Goal: Information Seeking & Learning: Learn about a topic

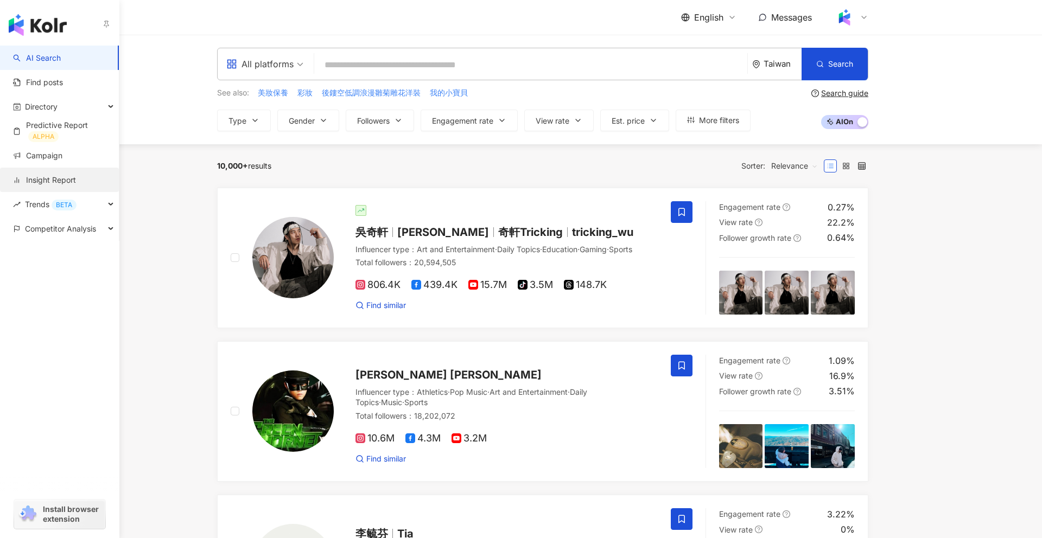
click at [74, 183] on link "Insight Report" at bounding box center [44, 180] width 63 height 11
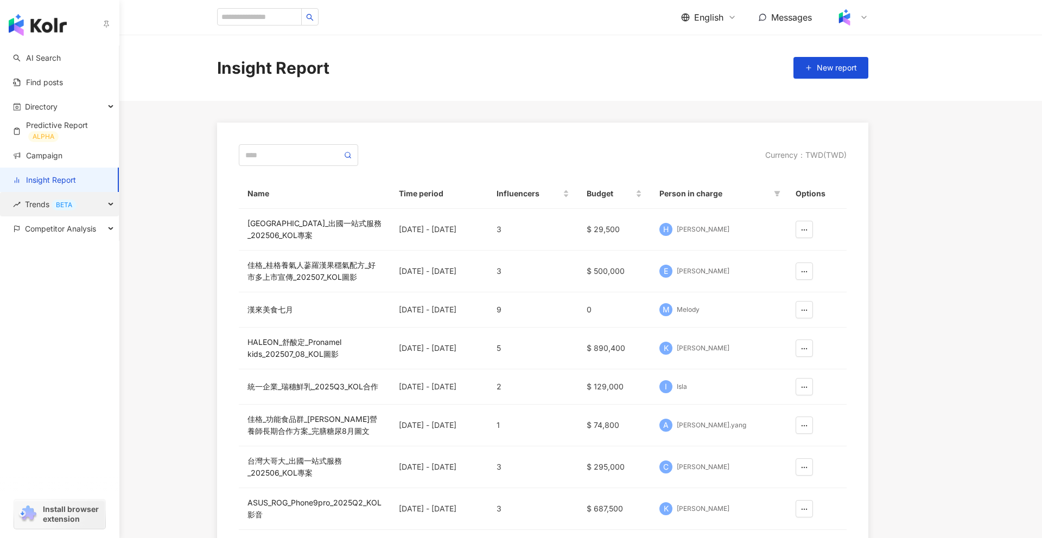
click at [83, 203] on div "Trends BETA" at bounding box center [59, 204] width 119 height 24
click at [75, 308] on span "Competitor Analysis" at bounding box center [60, 302] width 71 height 24
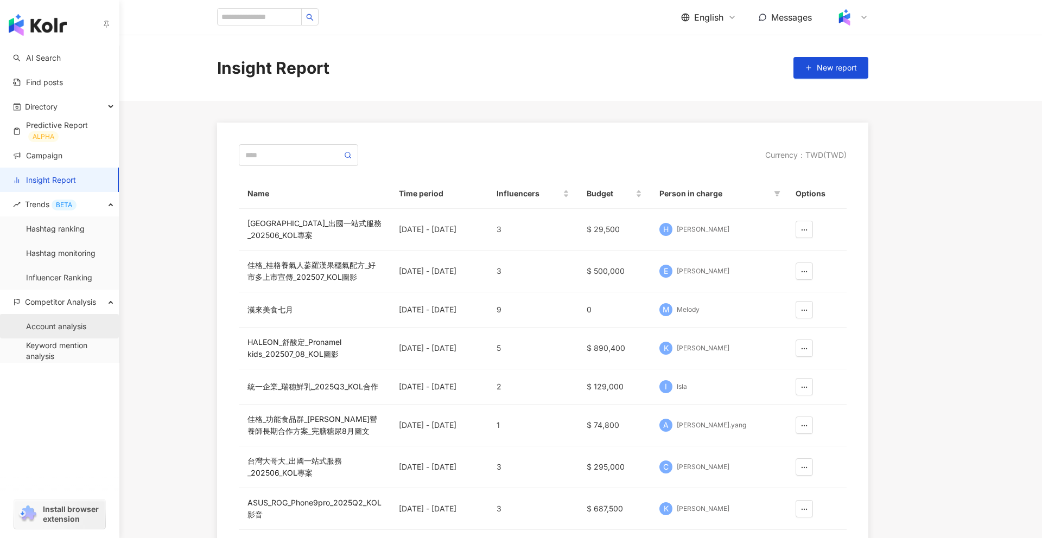
click at [75, 323] on link "Account analysis" at bounding box center [56, 326] width 60 height 11
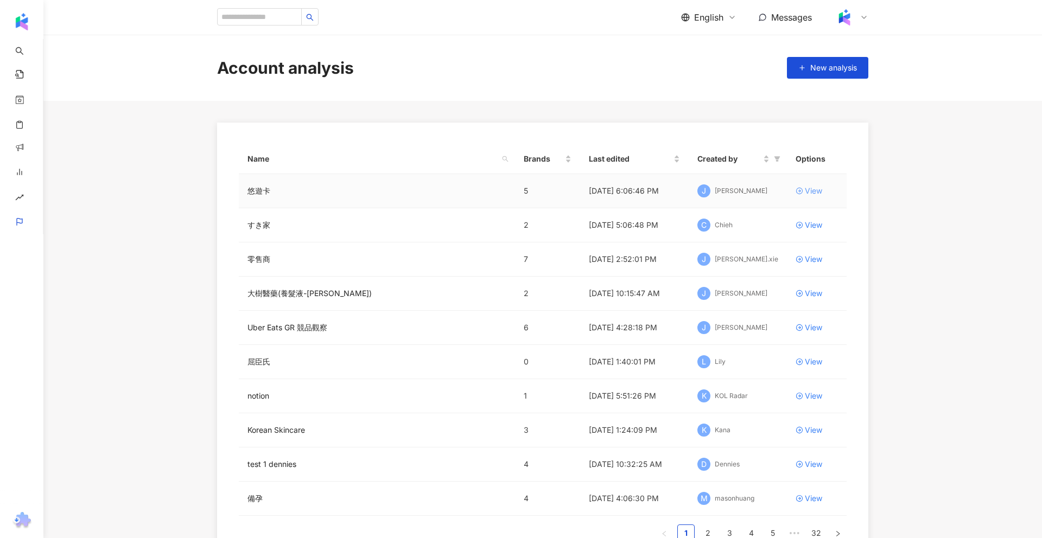
click at [806, 194] on div "View" at bounding box center [812, 191] width 17 height 12
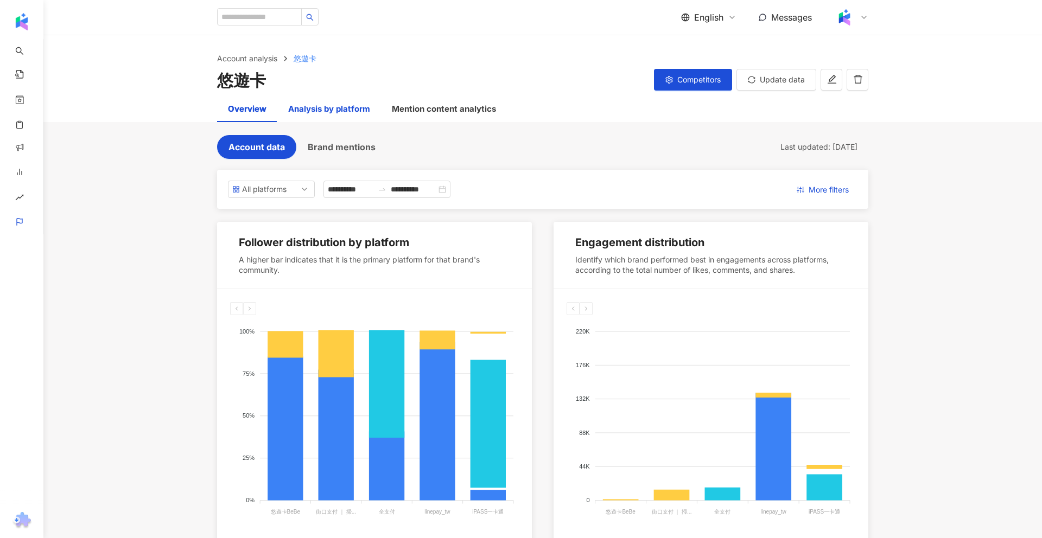
click at [325, 107] on div "Analysis by platform" at bounding box center [329, 109] width 82 height 13
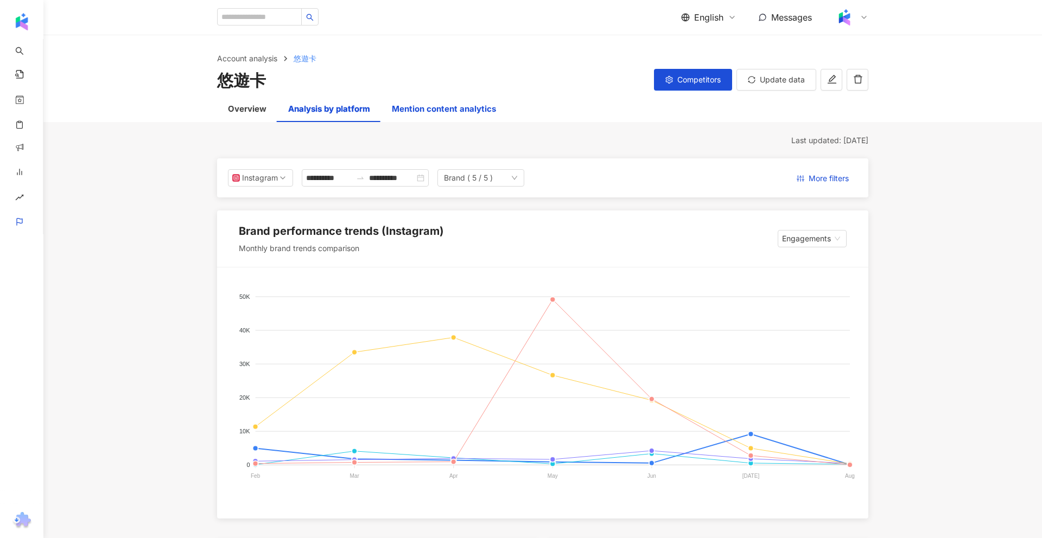
click at [450, 108] on div "Mention content analytics" at bounding box center [444, 109] width 104 height 13
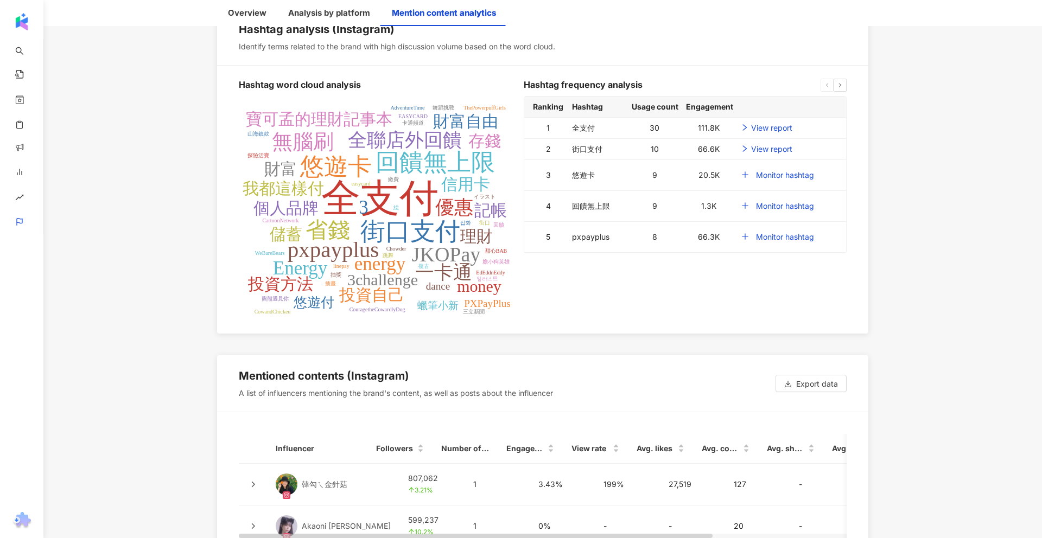
scroll to position [2169, 0]
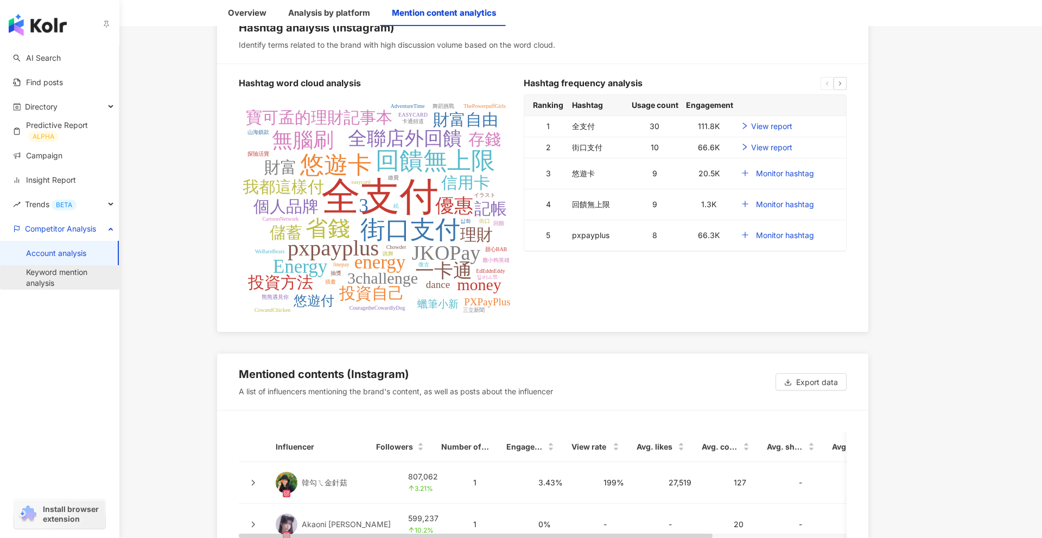
click at [79, 271] on link "Keyword mention analysis" at bounding box center [68, 277] width 84 height 21
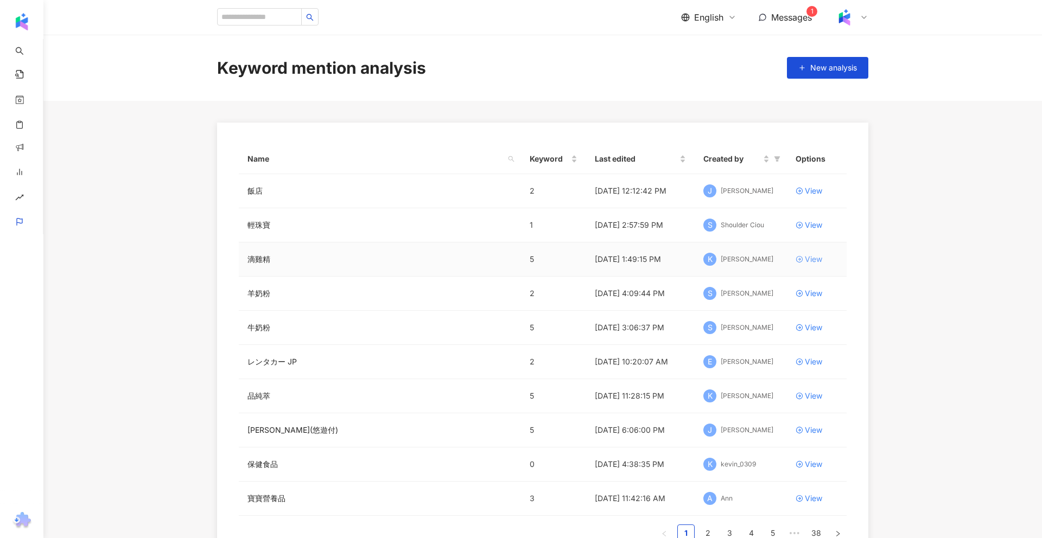
click at [809, 256] on div "View" at bounding box center [812, 259] width 17 height 12
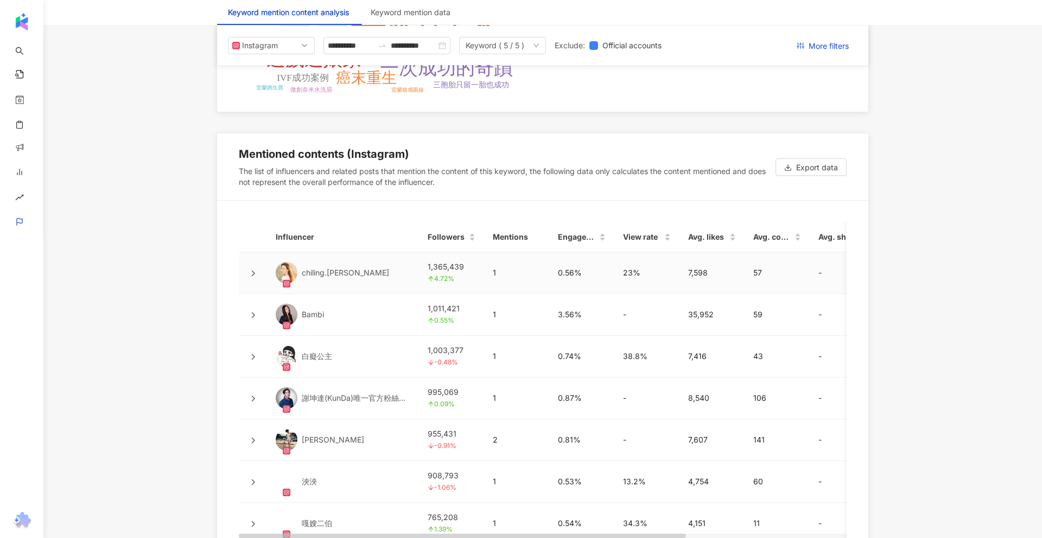
scroll to position [2158, 0]
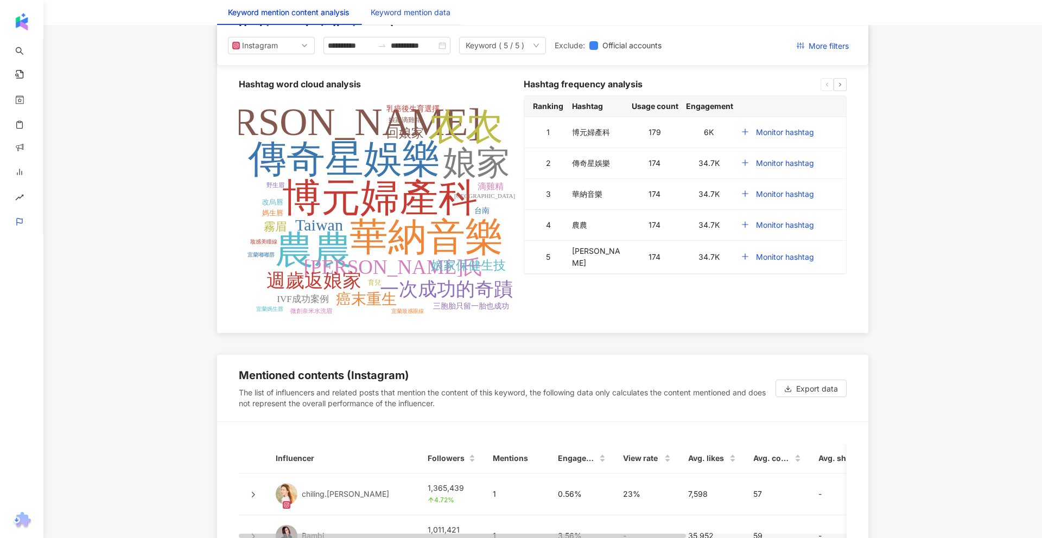
click at [406, 16] on div "Keyword mention data" at bounding box center [411, 13] width 80 height 12
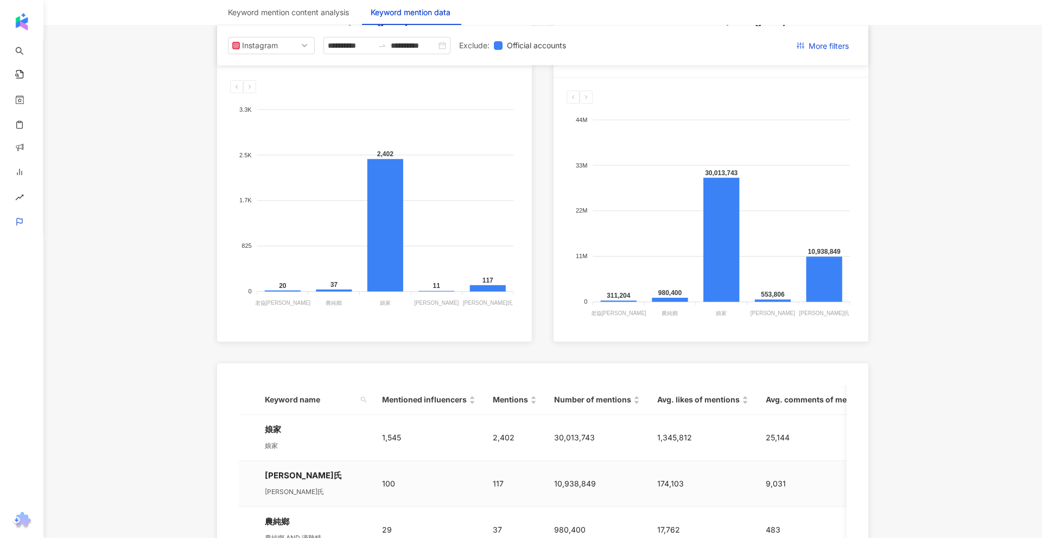
scroll to position [194, 0]
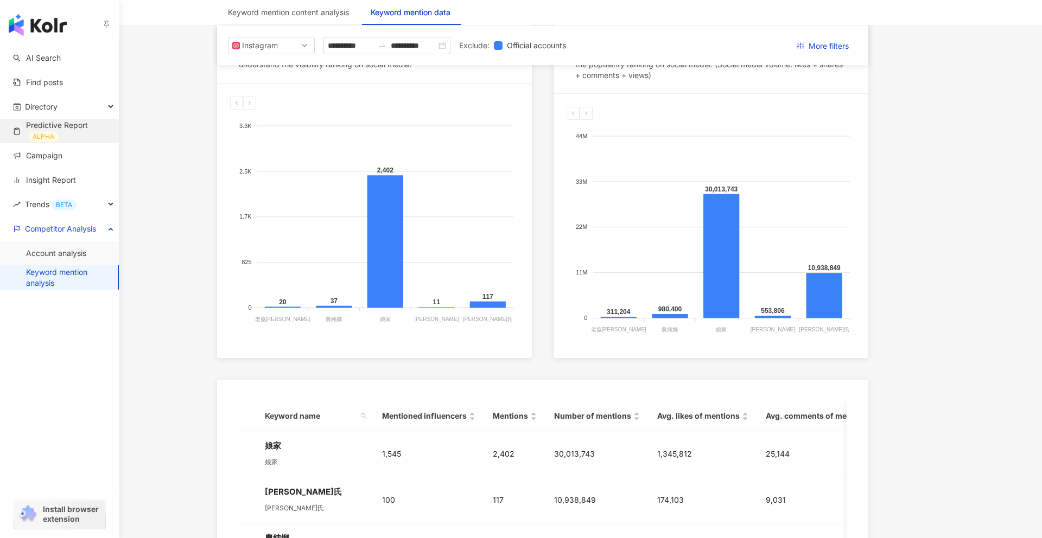
click at [68, 132] on link "Predictive Report ALPHA" at bounding box center [61, 131] width 97 height 22
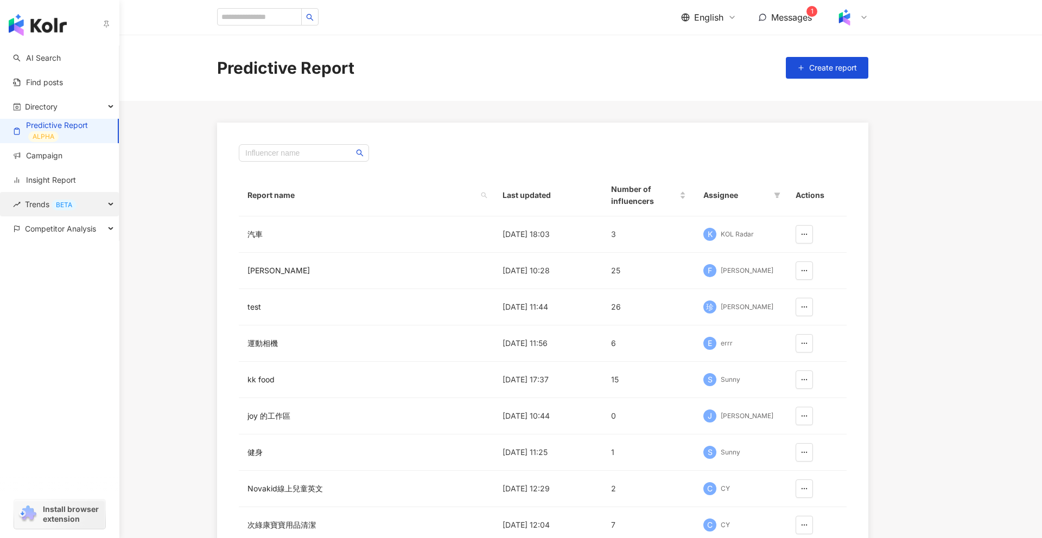
click at [34, 209] on span "Trends BETA" at bounding box center [51, 204] width 52 height 24
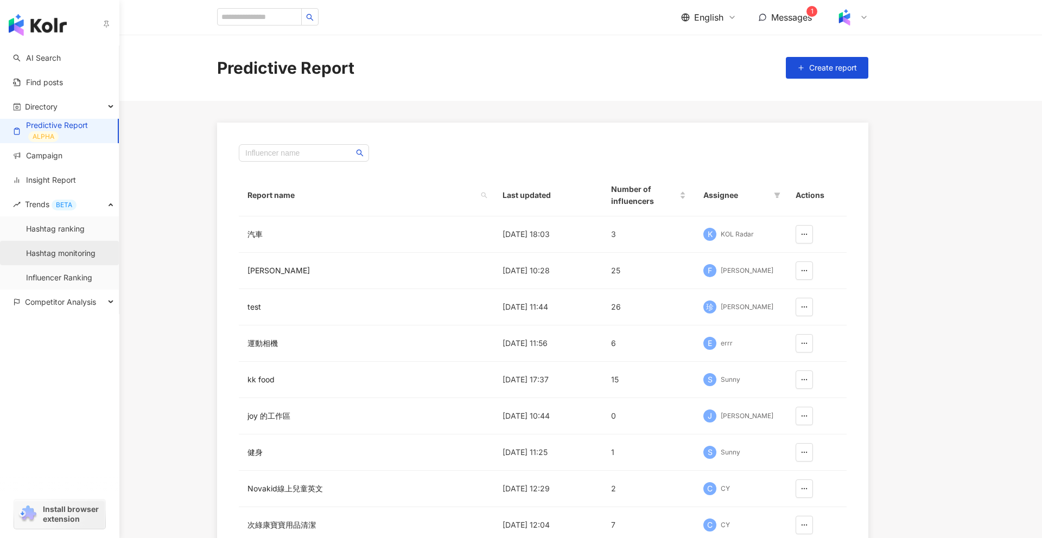
click at [52, 257] on link "Hashtag monitoring" at bounding box center [60, 253] width 69 height 11
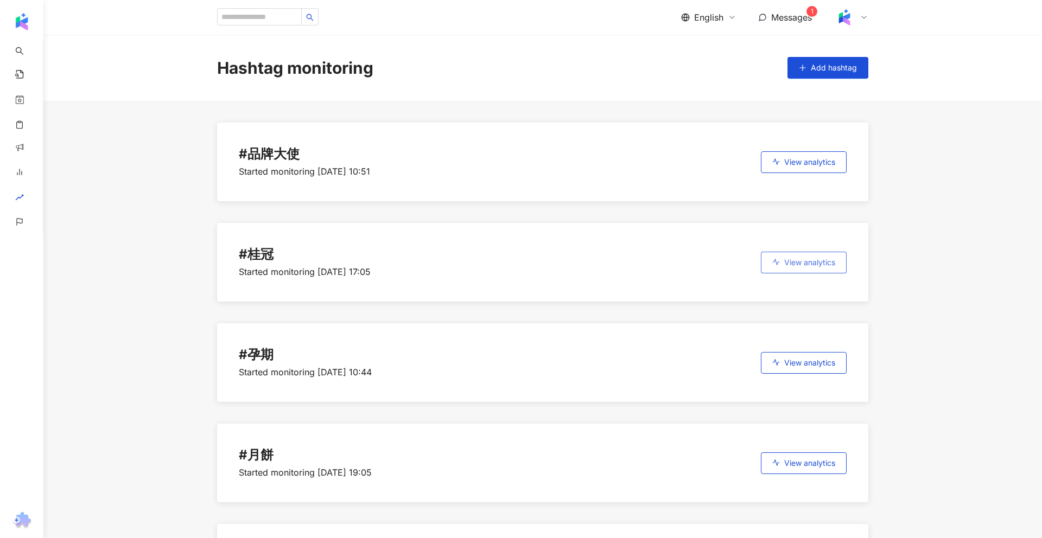
click at [813, 263] on span "View analytics" at bounding box center [809, 262] width 51 height 9
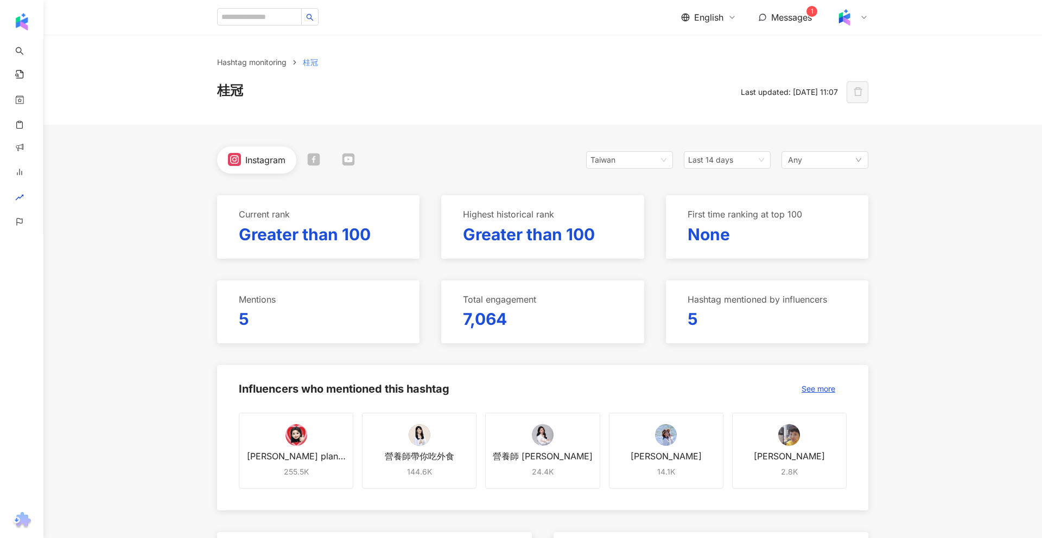
click at [316, 165] on icon at bounding box center [313, 159] width 12 height 12
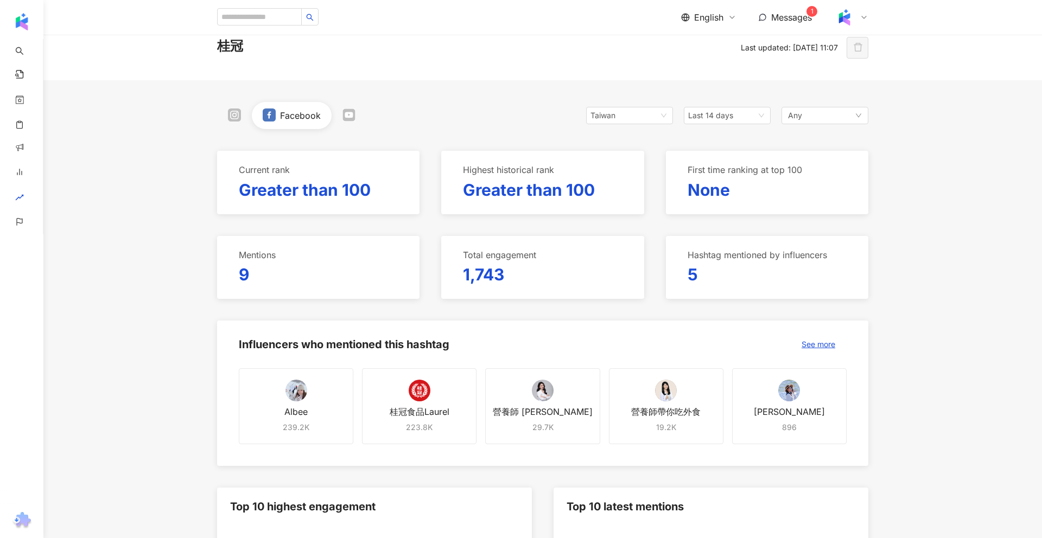
scroll to position [44, 0]
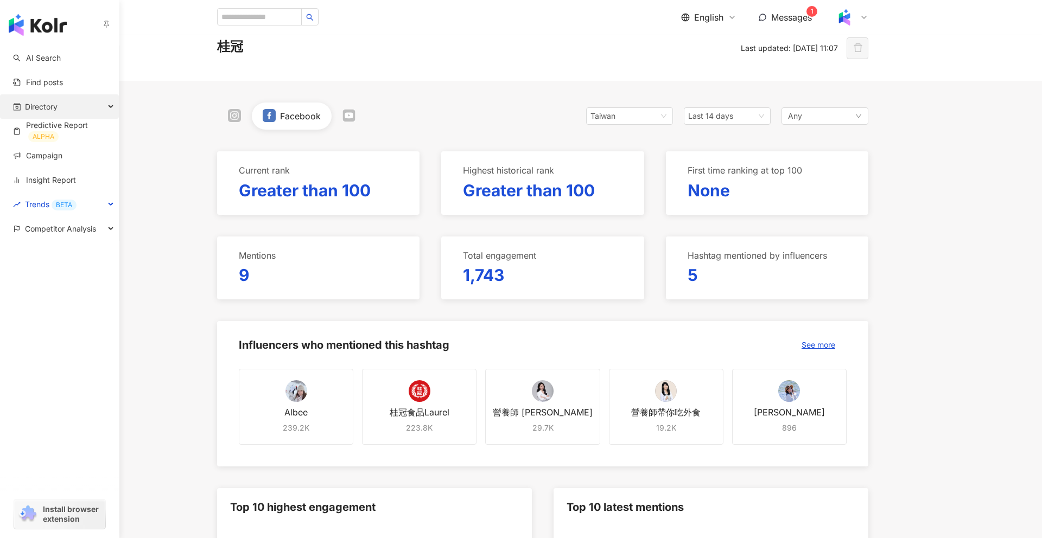
click at [53, 110] on span "Directory" at bounding box center [41, 106] width 33 height 24
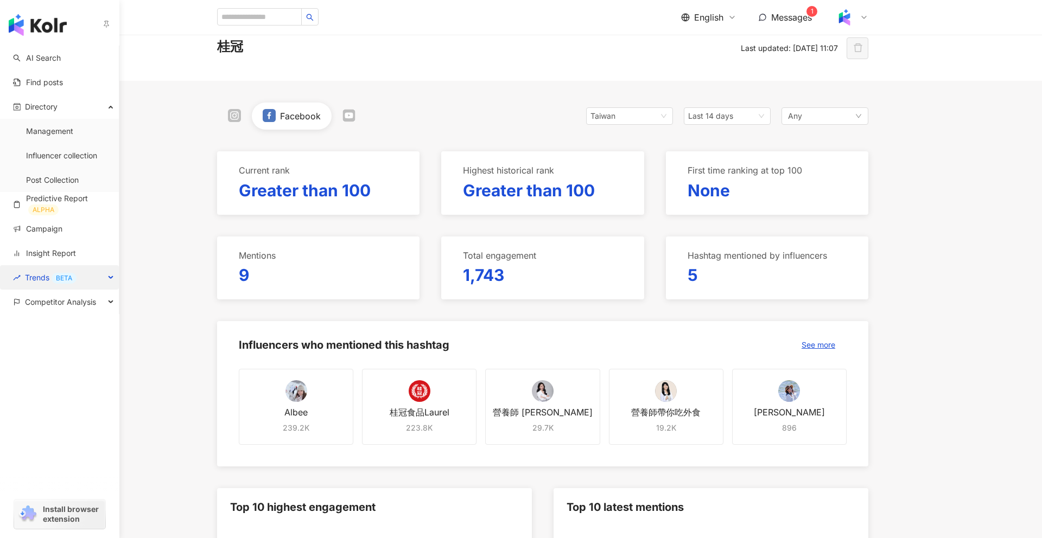
click at [99, 280] on div "Trends BETA" at bounding box center [59, 277] width 119 height 24
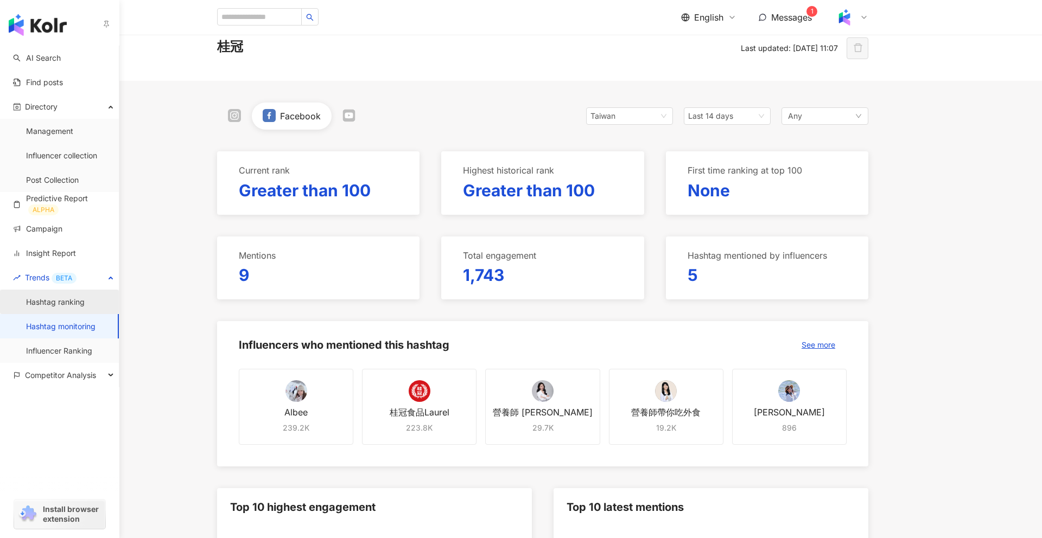
click at [82, 308] on link "Hashtag ranking" at bounding box center [55, 302] width 59 height 11
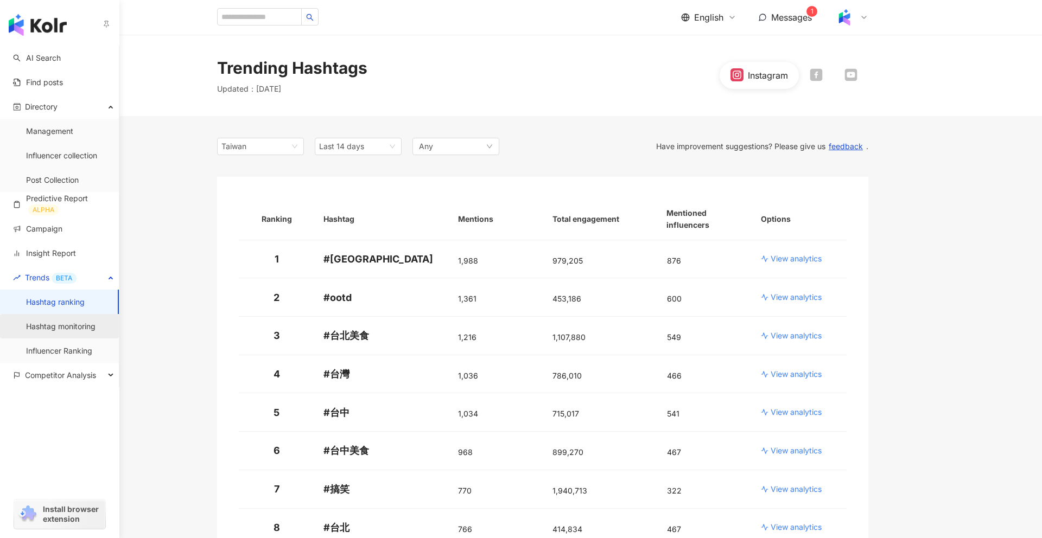
click at [79, 332] on link "Hashtag monitoring" at bounding box center [60, 326] width 69 height 11
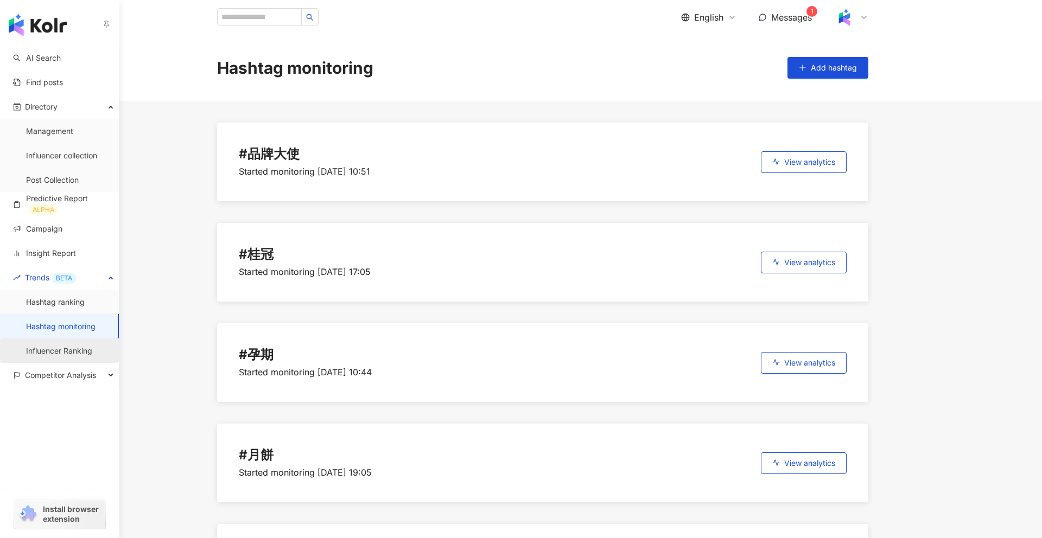
click at [73, 348] on link "Influencer Ranking" at bounding box center [59, 351] width 66 height 11
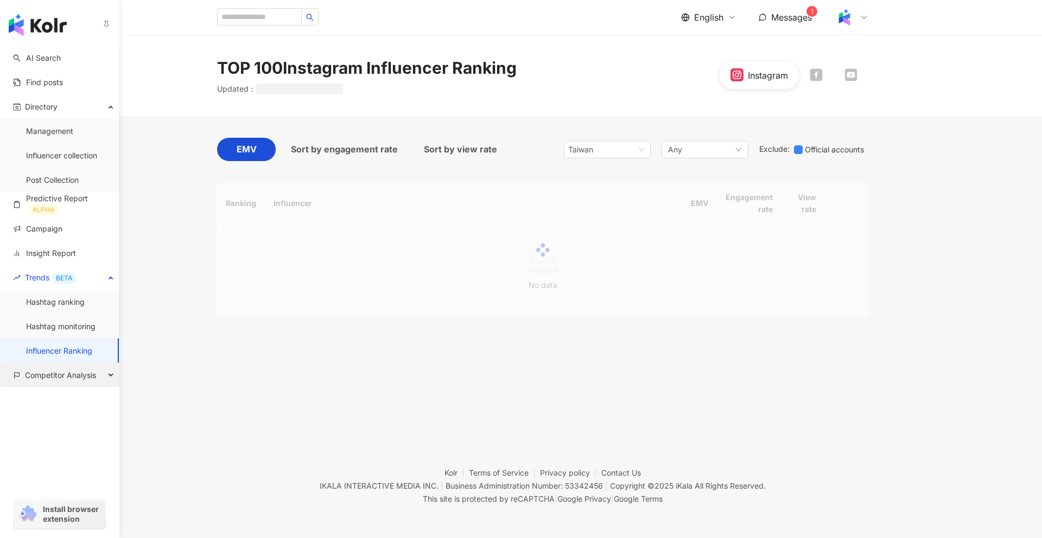
click at [73, 378] on span "Competitor Analysis" at bounding box center [60, 375] width 71 height 24
click at [73, 404] on link "Account analysis" at bounding box center [56, 399] width 60 height 11
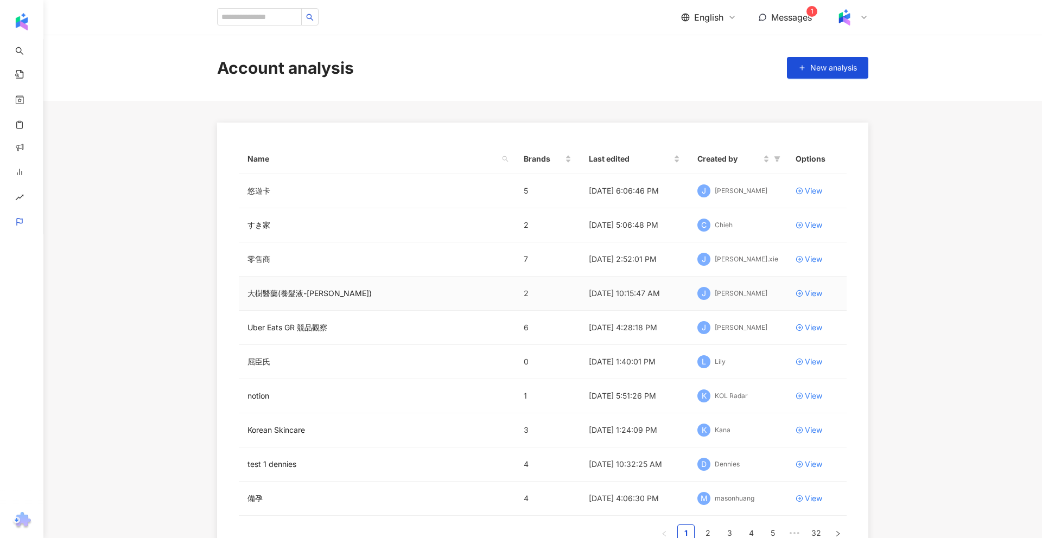
scroll to position [8, 0]
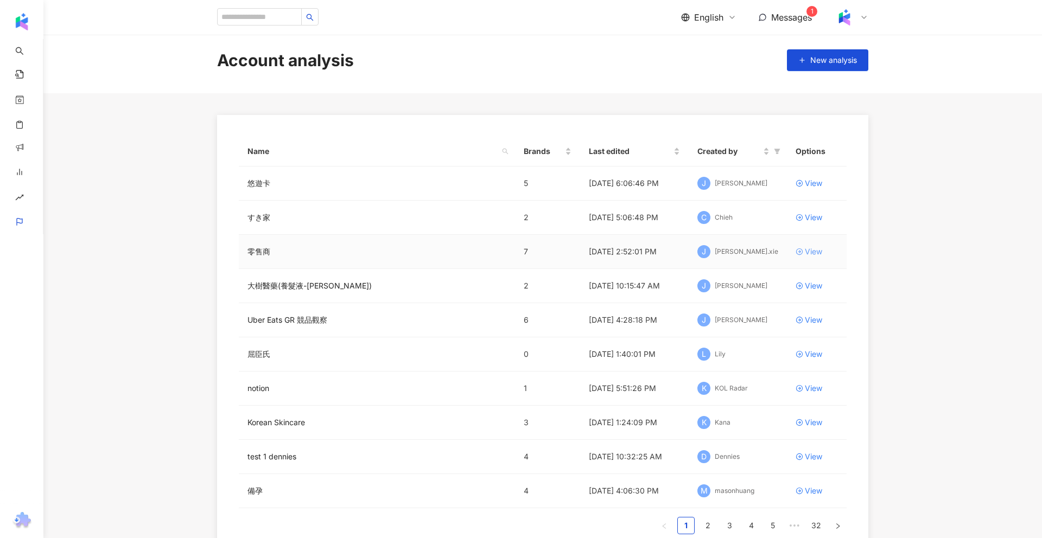
click at [799, 251] on icon at bounding box center [799, 252] width 8 height 8
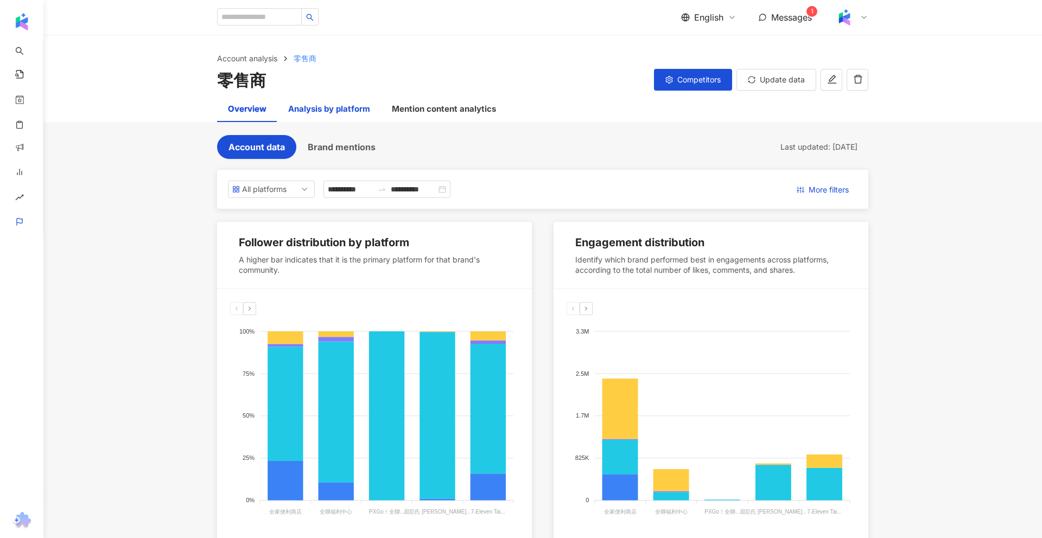
click at [346, 112] on div "Analysis by platform" at bounding box center [329, 109] width 82 height 13
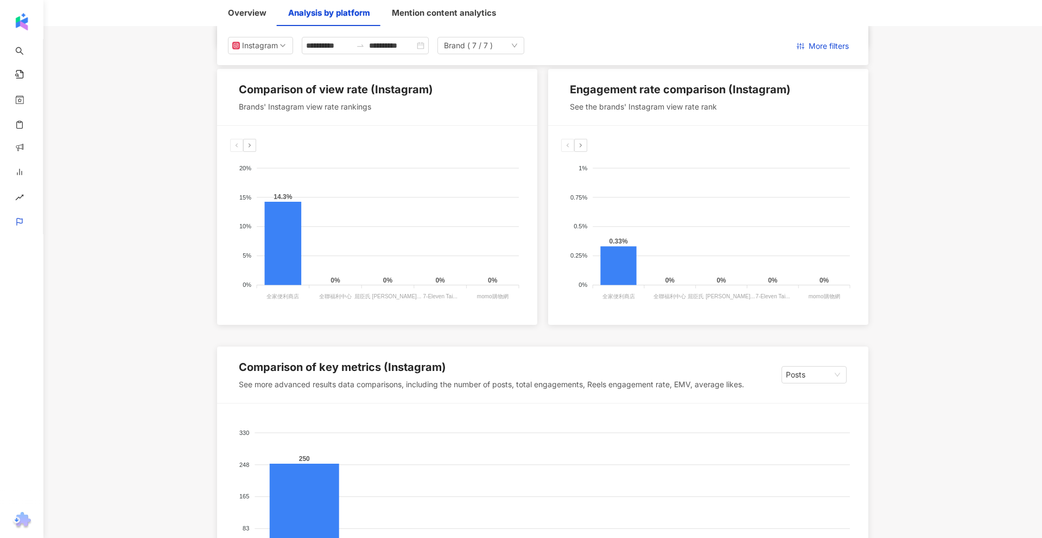
scroll to position [474, 0]
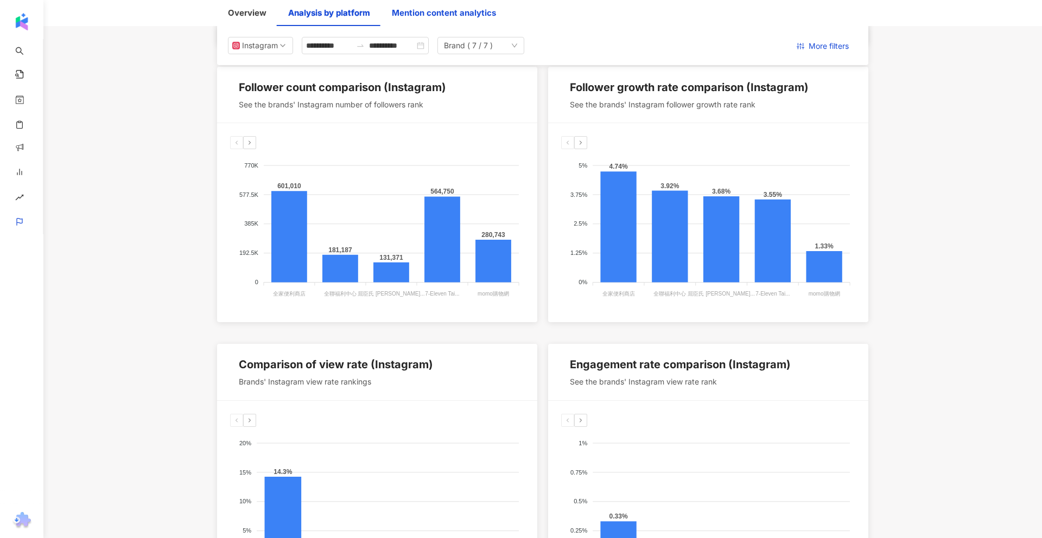
click at [415, 15] on div "Mention content analytics" at bounding box center [444, 13] width 104 height 13
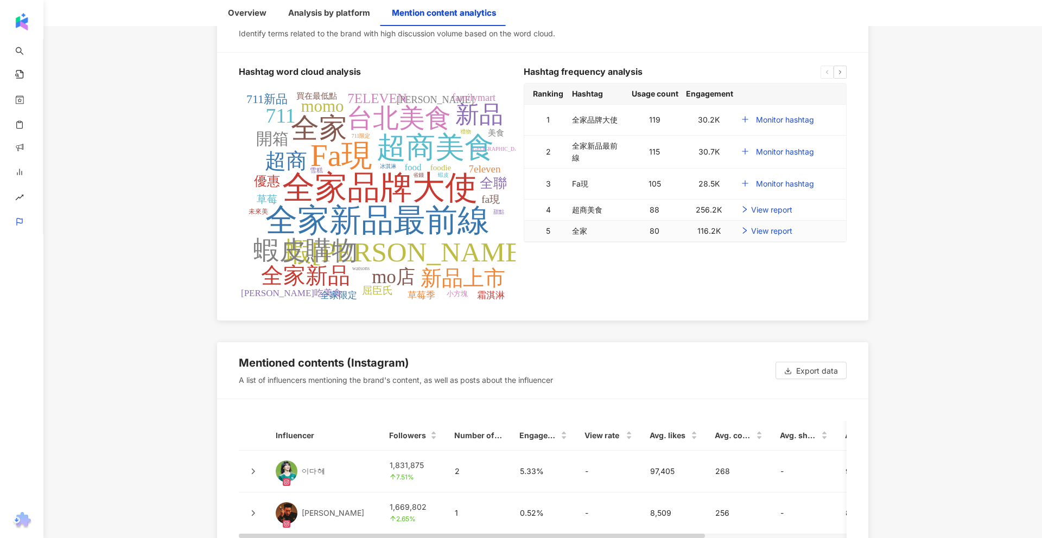
scroll to position [2185, 0]
